Goal: Contribute content: Add original content to the website for others to see

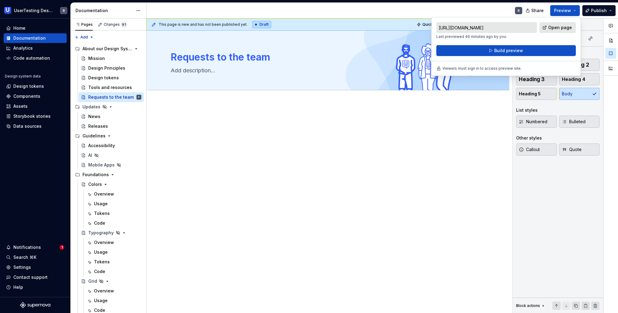
drag, startPoint x: 475, startPoint y: 126, endPoint x: 483, endPoint y: 127, distance: 7.3
click at [475, 126] on div at bounding box center [328, 129] width 314 height 23
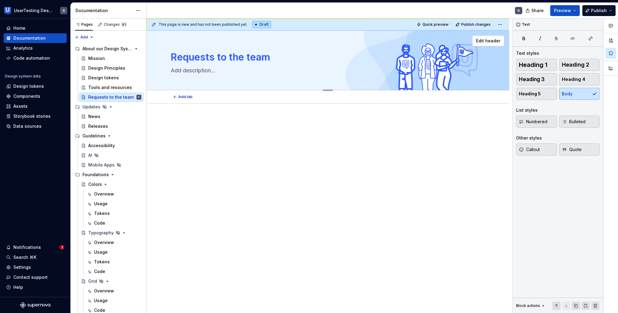
drag, startPoint x: 481, startPoint y: 42, endPoint x: 488, endPoint y: 47, distance: 7.4
click at [481, 42] on span "Edit header" at bounding box center [488, 41] width 24 height 6
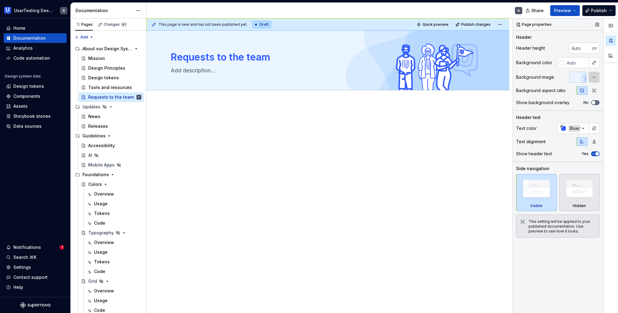
click at [596, 77] on button "button" at bounding box center [593, 77] width 11 height 11
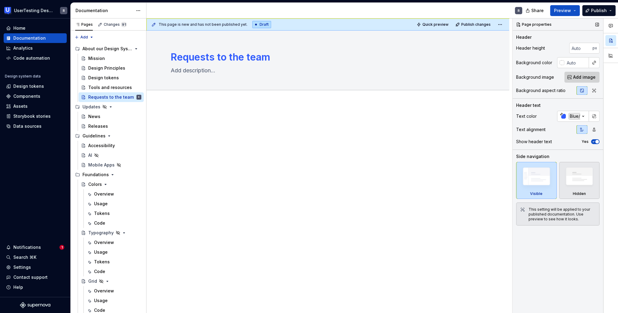
click at [591, 78] on span "Add image" at bounding box center [584, 77] width 22 height 6
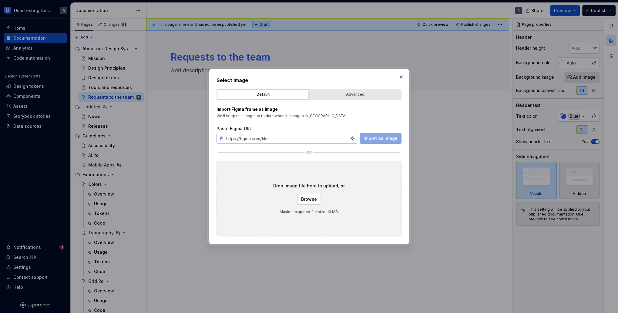
click at [329, 137] on input "text" at bounding box center [287, 138] width 126 height 11
type textarea "*"
type input "[URL][DOMAIN_NAME]"
click at [371, 140] on span "Import as image" at bounding box center [380, 138] width 34 height 6
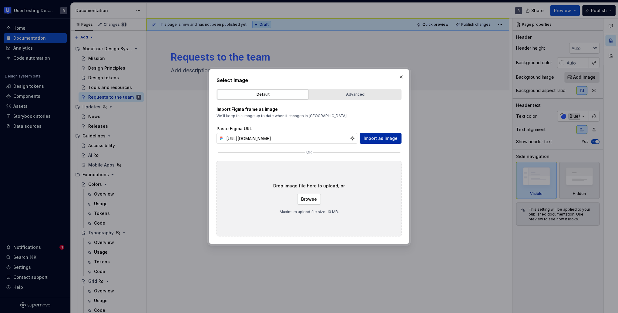
scroll to position [0, 0]
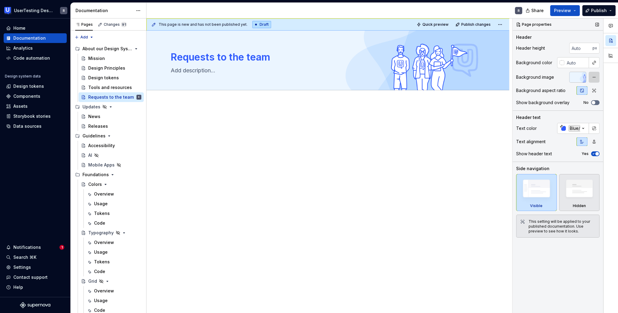
click at [595, 76] on button "button" at bounding box center [593, 77] width 11 height 11
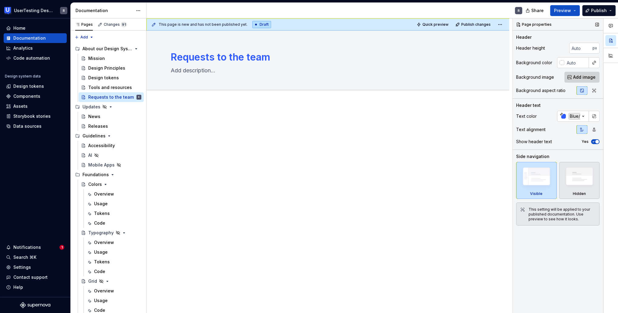
click at [587, 76] on span "Add image" at bounding box center [584, 77] width 22 height 6
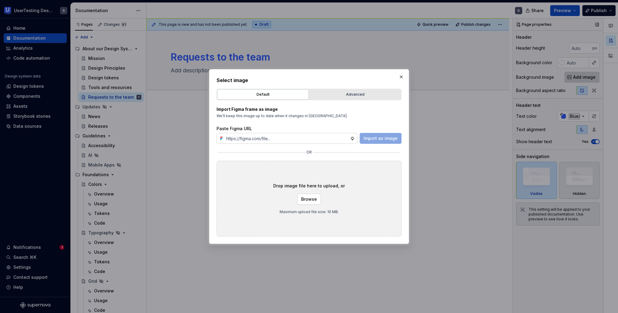
type textarea "*"
type input "[URL][DOMAIN_NAME]"
click at [381, 137] on span "Import as image" at bounding box center [380, 138] width 34 height 6
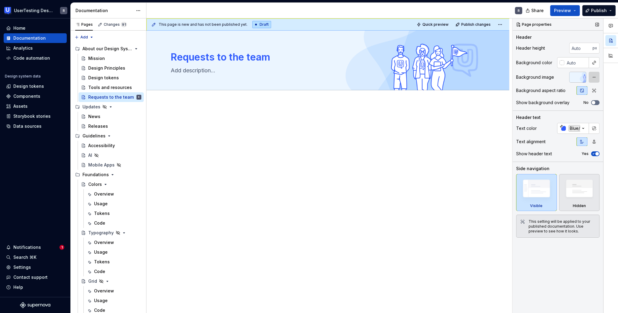
click at [590, 77] on button "button" at bounding box center [593, 77] width 11 height 11
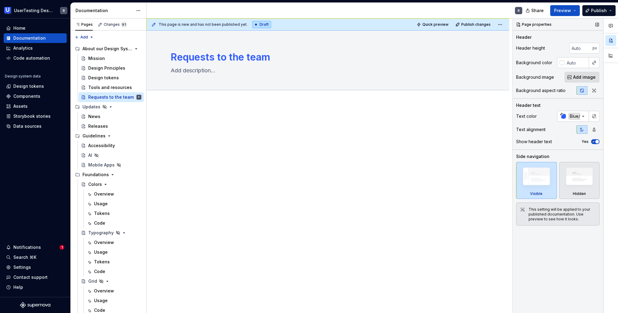
type textarea "*"
click at [591, 78] on span "Add image" at bounding box center [584, 77] width 22 height 6
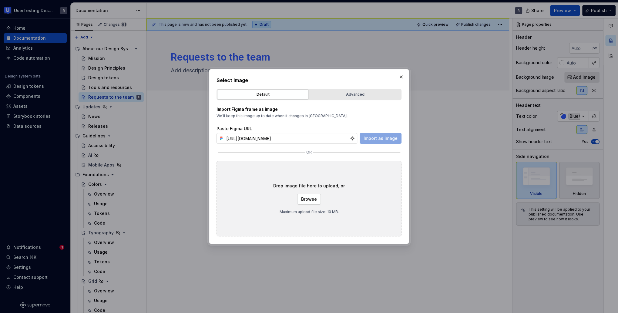
scroll to position [0, 155]
type input "[URL][DOMAIN_NAME]"
click at [370, 136] on span "Import as image" at bounding box center [380, 138] width 34 height 6
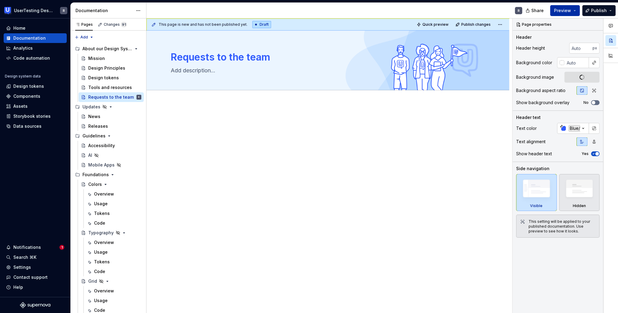
click at [571, 10] on span "Preview" at bounding box center [562, 11] width 17 height 6
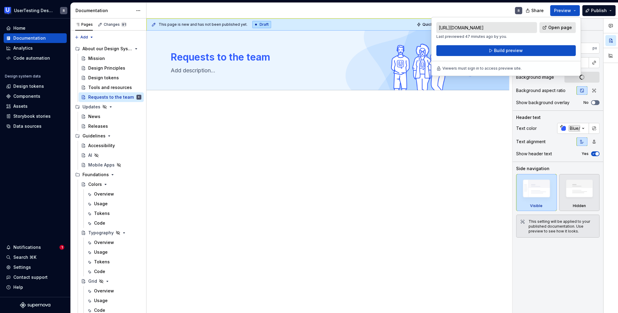
click at [523, 56] on div "[URL][DOMAIN_NAME] Last previewed 47 minutes ago by you. Open page Build preview" at bounding box center [505, 39] width 139 height 34
click at [524, 53] on button "Build preview" at bounding box center [505, 50] width 139 height 11
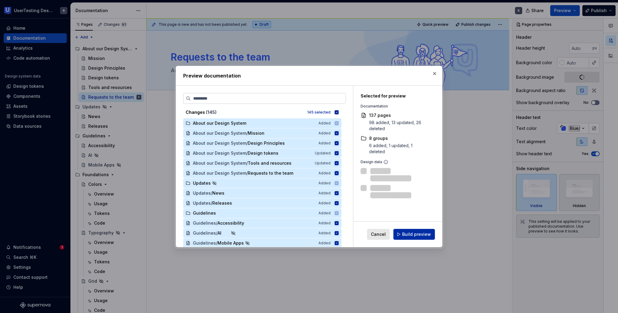
click at [422, 237] on span "Build preview" at bounding box center [416, 235] width 29 height 6
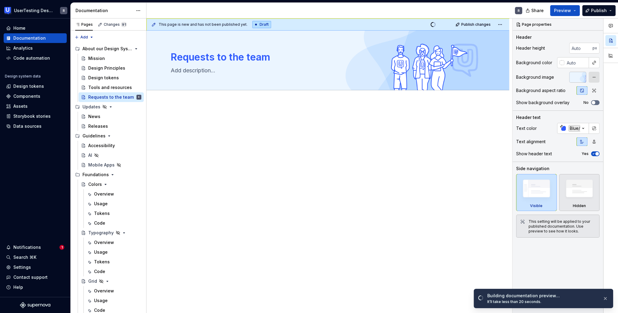
type textarea "*"
